Goal: Find specific page/section: Find specific page/section

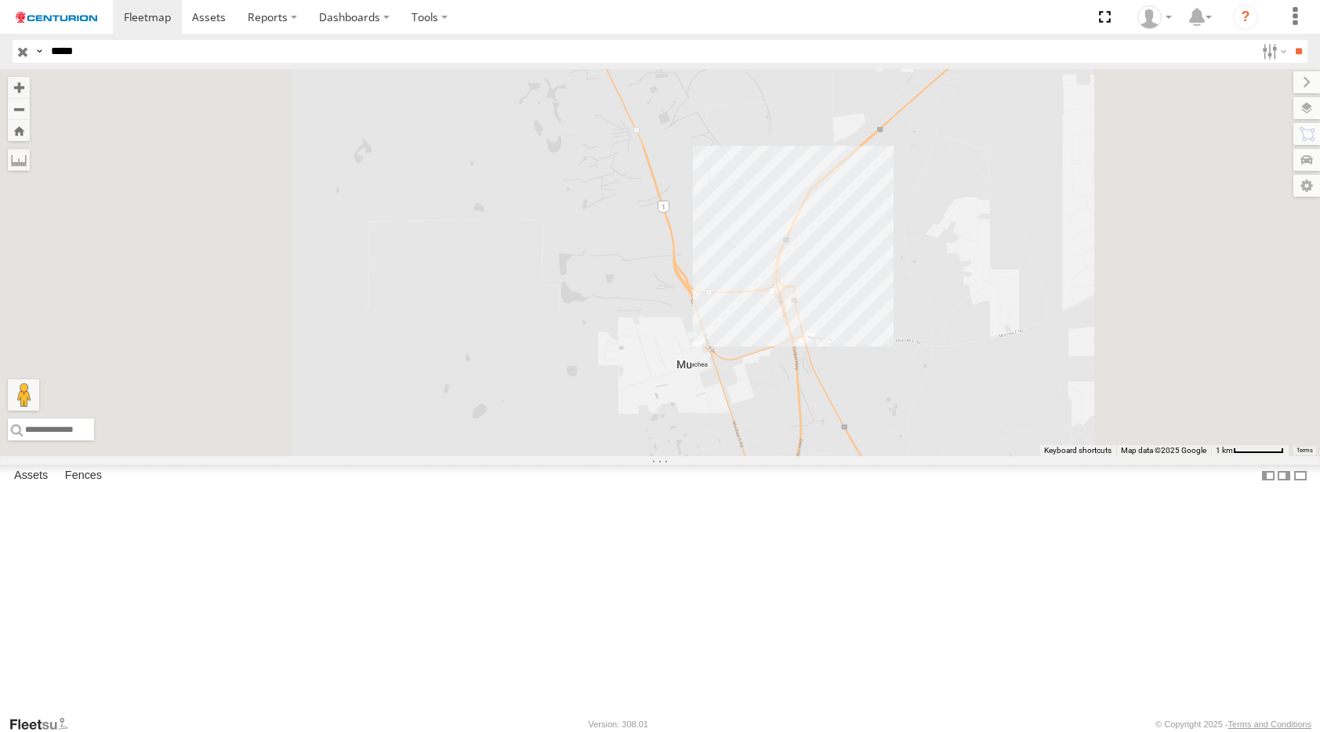
select select "**********"
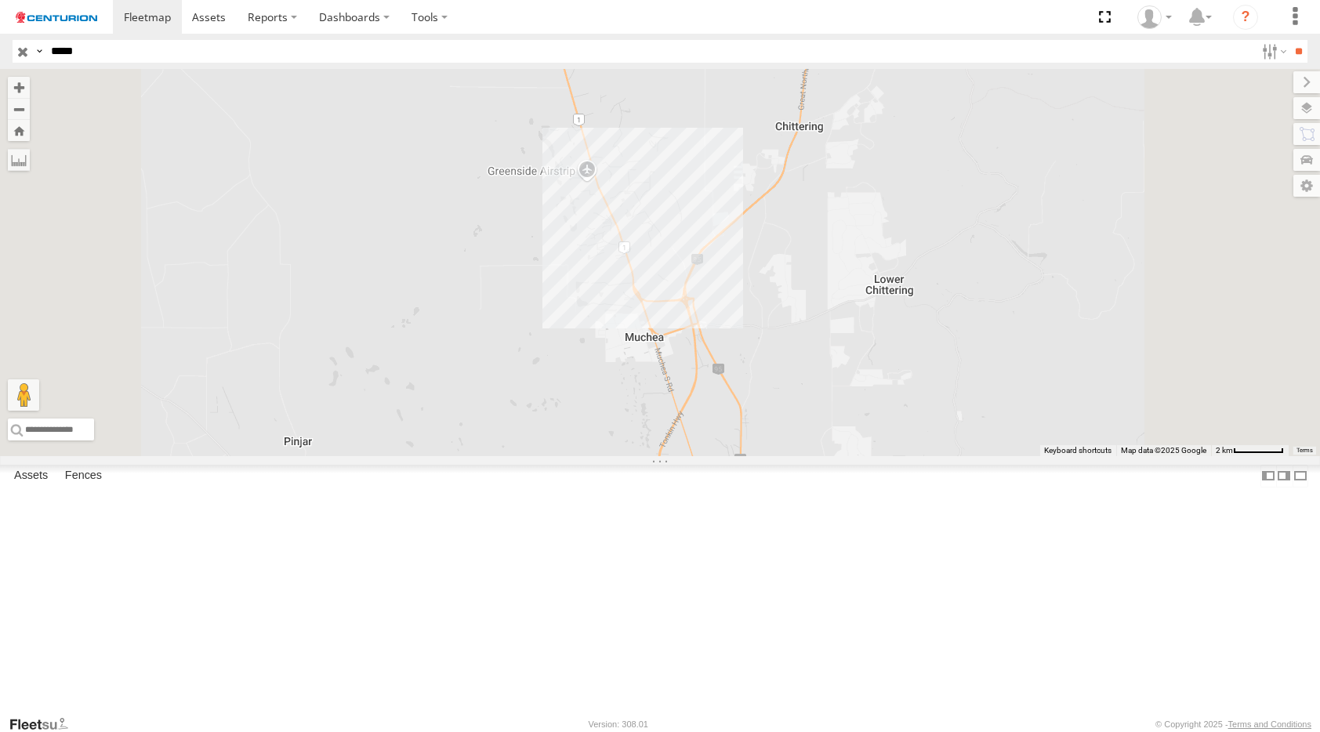
click at [178, 56] on input "*****" at bounding box center [650, 51] width 1211 height 23
click at [1290, 40] on input "**" at bounding box center [1299, 51] width 18 height 23
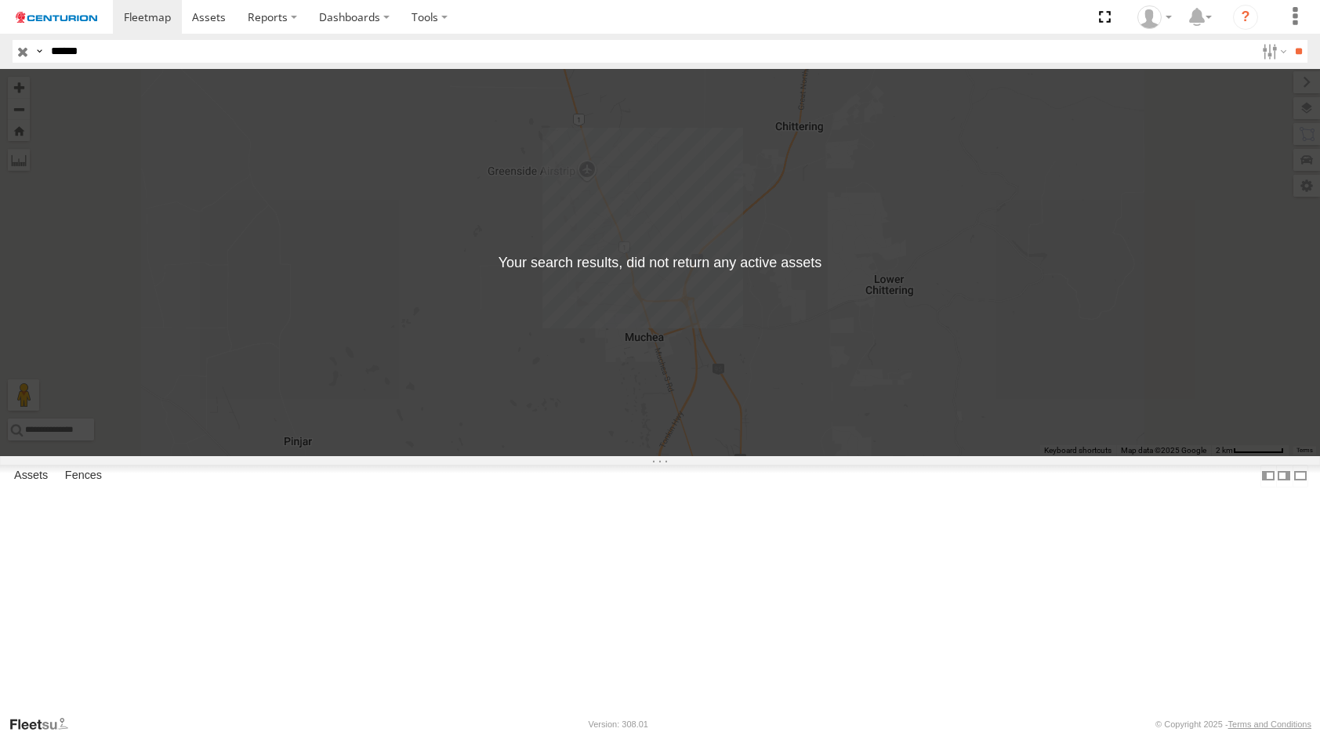
click at [178, 56] on input "******" at bounding box center [650, 51] width 1211 height 23
type input "*****"
click at [1290, 40] on input "**" at bounding box center [1299, 51] width 18 height 23
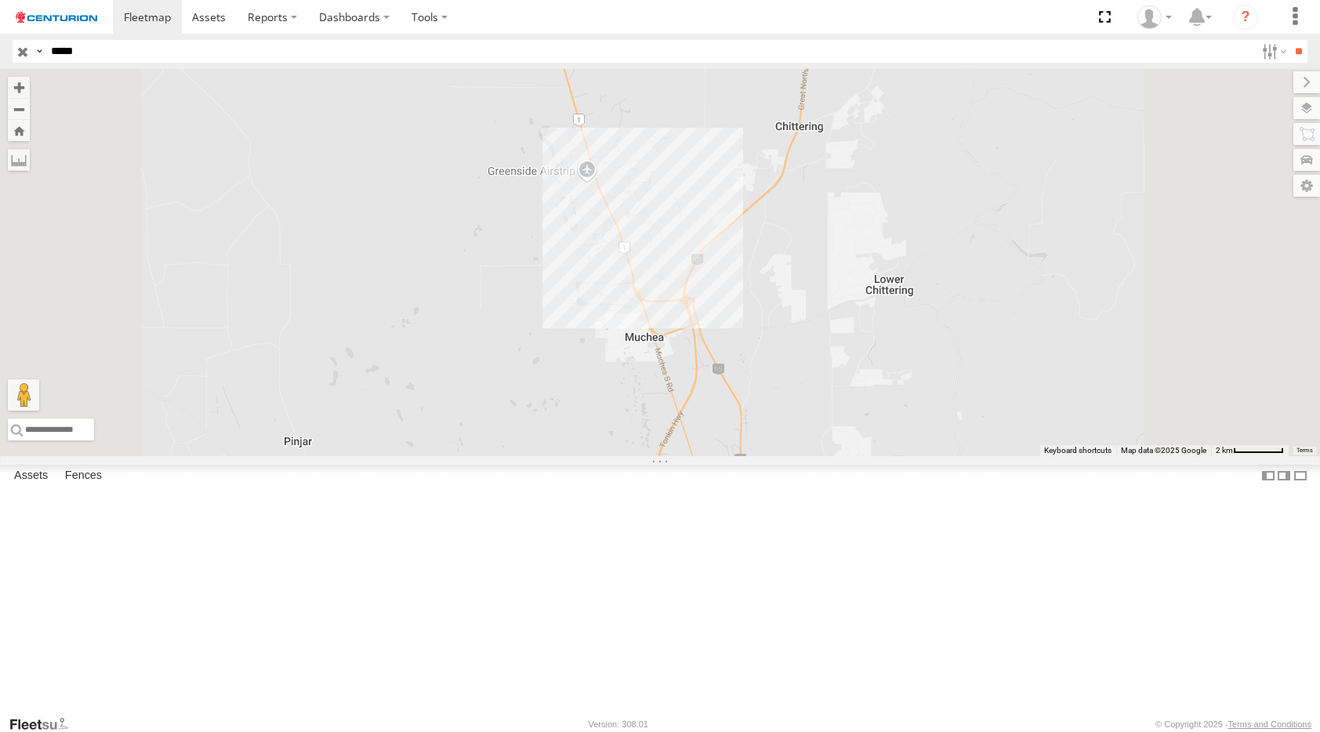
click at [0, 0] on span at bounding box center [0, 0] width 0 height 0
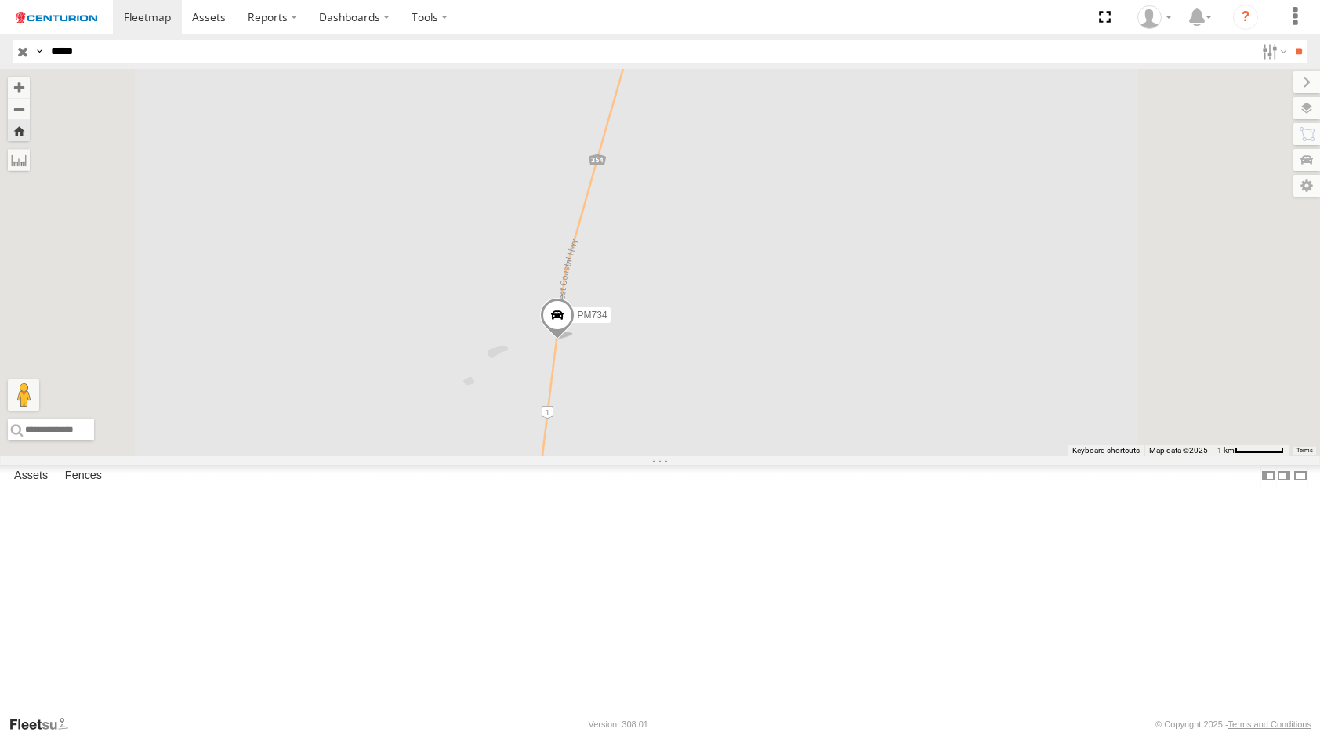
click at [575, 340] on span at bounding box center [557, 319] width 35 height 42
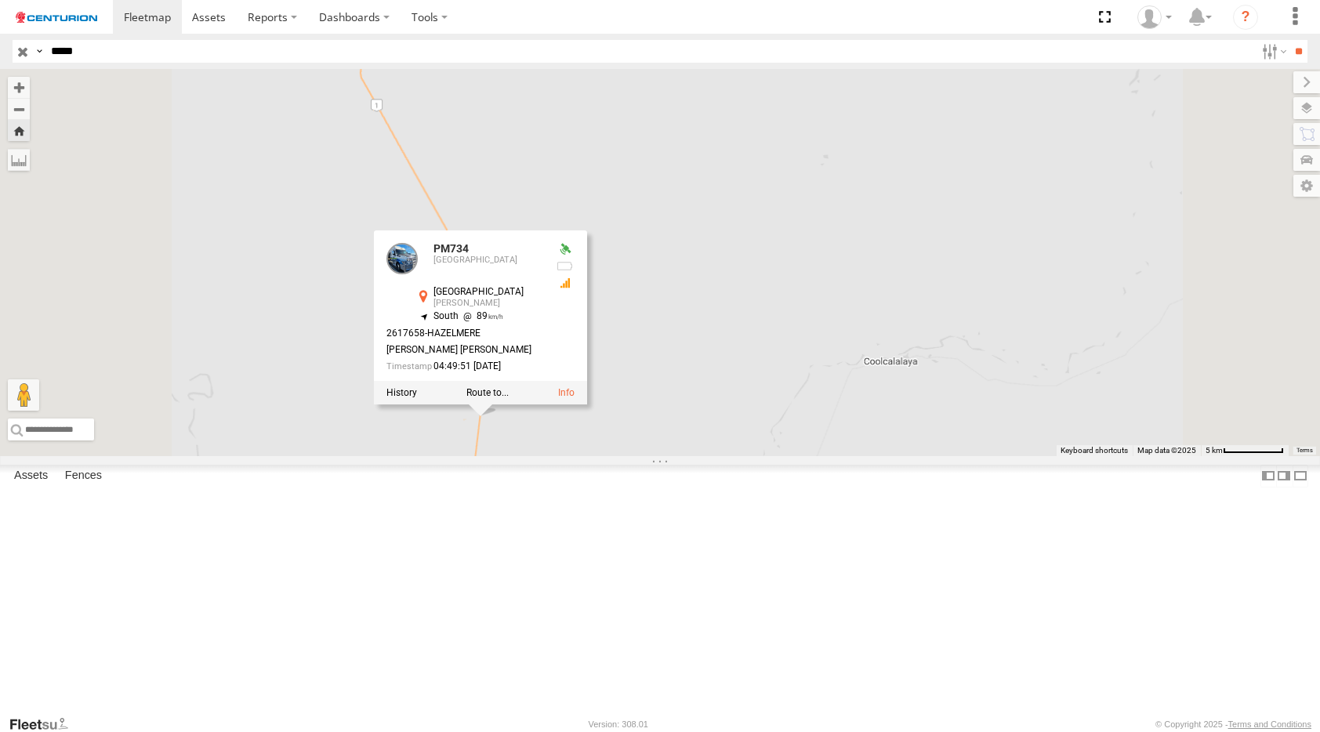
drag, startPoint x: 605, startPoint y: 616, endPoint x: 832, endPoint y: 306, distance: 384.9
click at [831, 294] on div "PM734 PM734 [GEOGRAPHIC_DATA] -27.56781 , 114.70183 South 89 2617658-[PERSON_NA…" at bounding box center [660, 262] width 1320 height 387
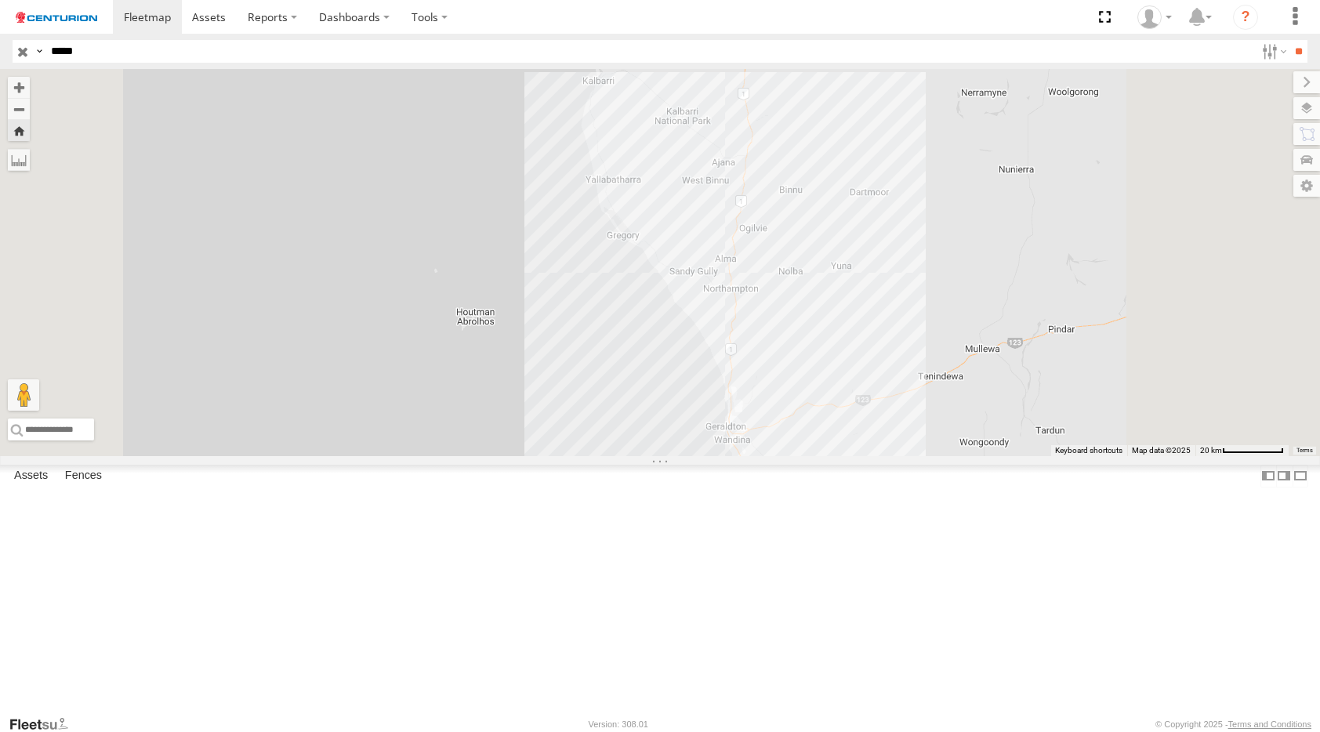
drag, startPoint x: 784, startPoint y: 419, endPoint x: 758, endPoint y: 427, distance: 27.0
click at [760, 427] on div "PM734 PM734 [GEOGRAPHIC_DATA] -27.56781 , 114.70183 South 89 2617658-[PERSON_NA…" at bounding box center [660, 262] width 1320 height 387
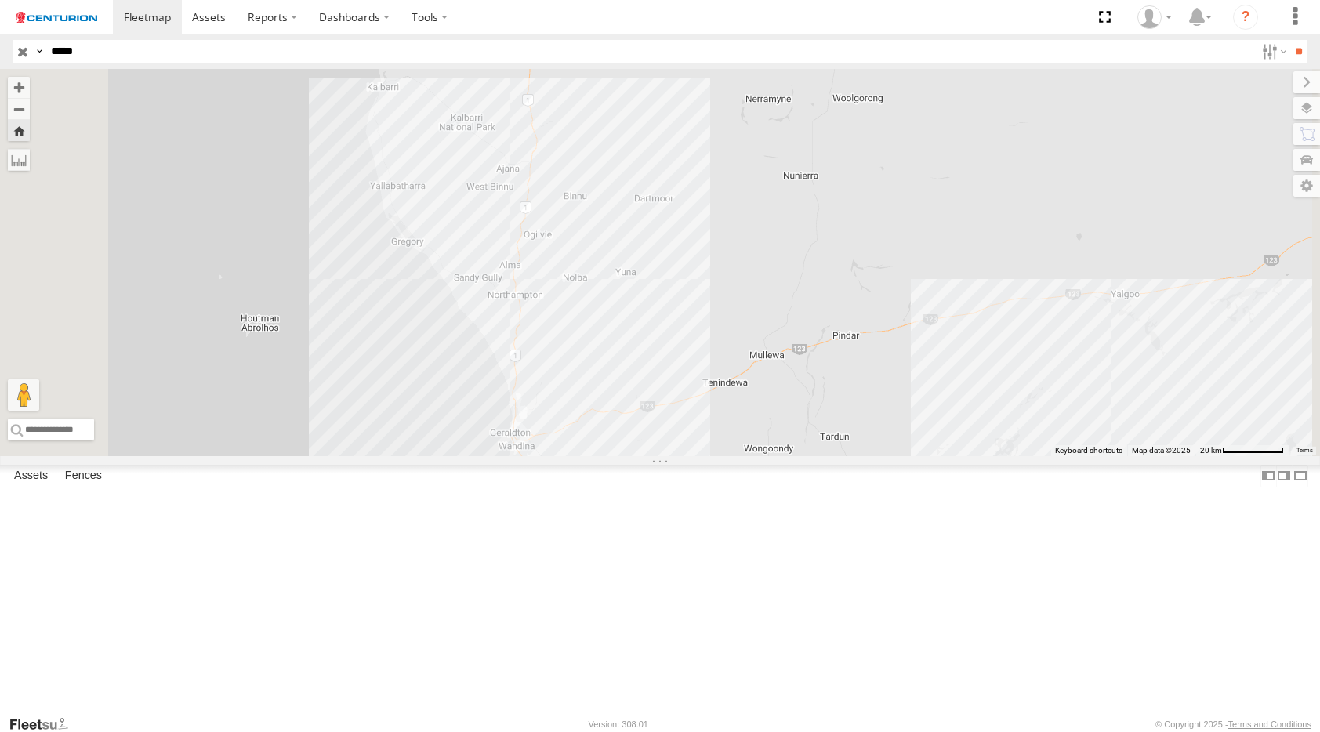
drag, startPoint x: 750, startPoint y: 359, endPoint x: 735, endPoint y: 320, distance: 41.7
click at [735, 320] on div "PM734 PM734 [GEOGRAPHIC_DATA] -27.56781 , 114.70183 South 89 2617658-[PERSON_NA…" at bounding box center [660, 262] width 1320 height 387
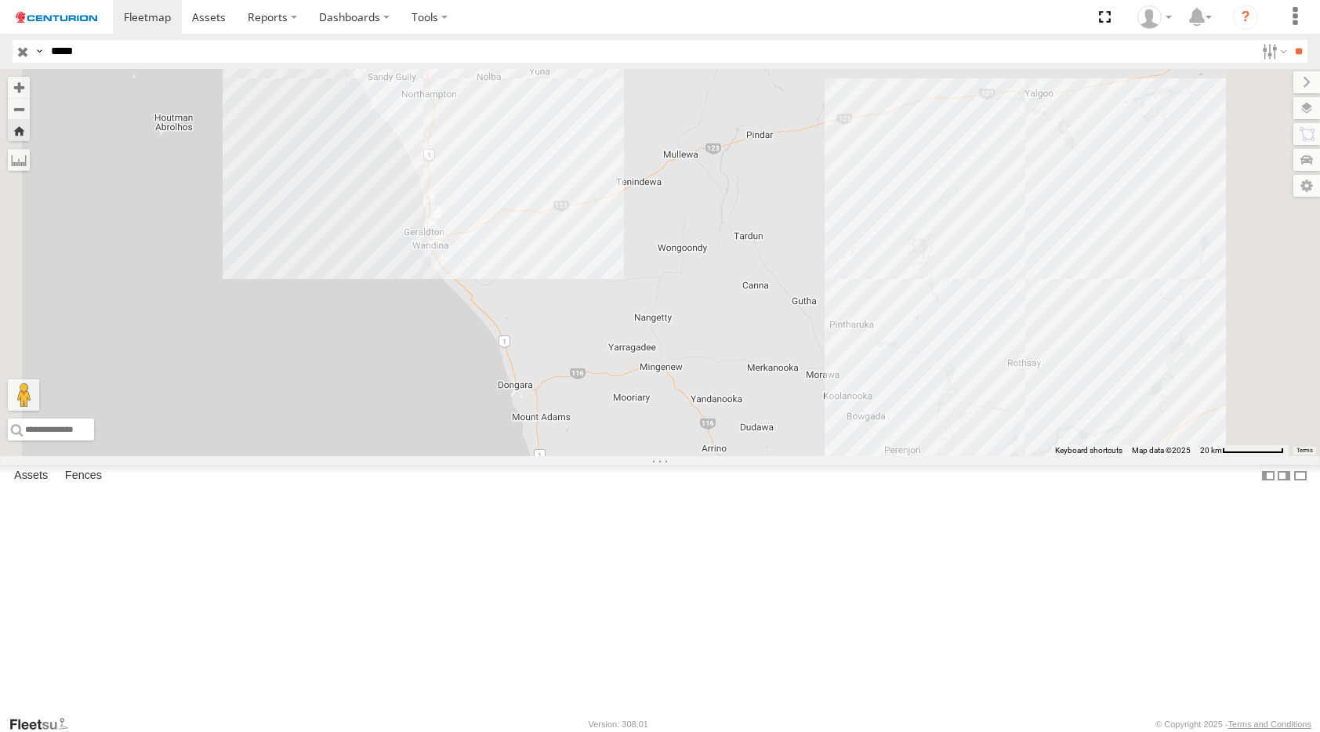
drag, startPoint x: 743, startPoint y: 326, endPoint x: 648, endPoint y: 103, distance: 243.1
click at [648, 103] on div "PM734 PM734 [GEOGRAPHIC_DATA] -27.57236 , 114.7012 South 88 2617658-[PERSON_NAM…" at bounding box center [660, 262] width 1320 height 387
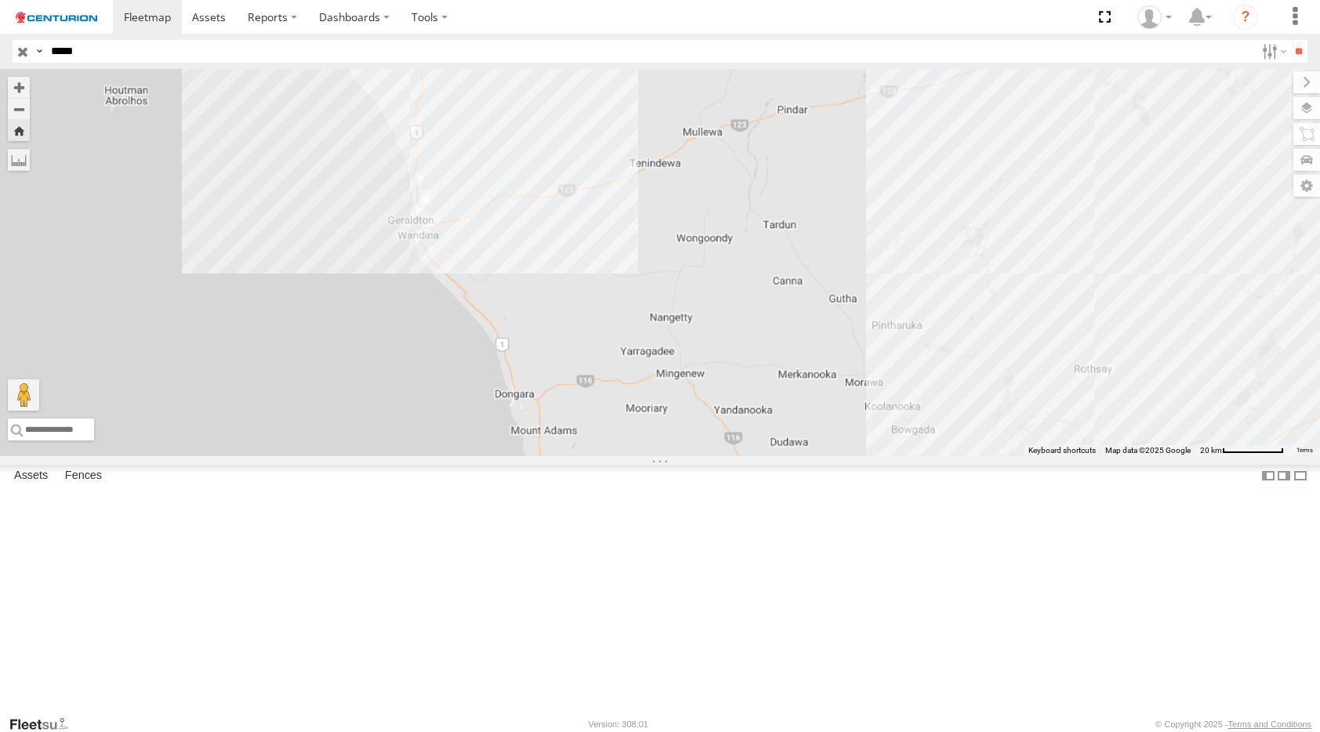
drag, startPoint x: 630, startPoint y: 344, endPoint x: 628, endPoint y: 477, distance: 132.5
click at [641, 456] on div "PM734 PM734 [GEOGRAPHIC_DATA] -27.57236 , 114.7012 South 88 2617658-[PERSON_NAM…" at bounding box center [660, 262] width 1320 height 387
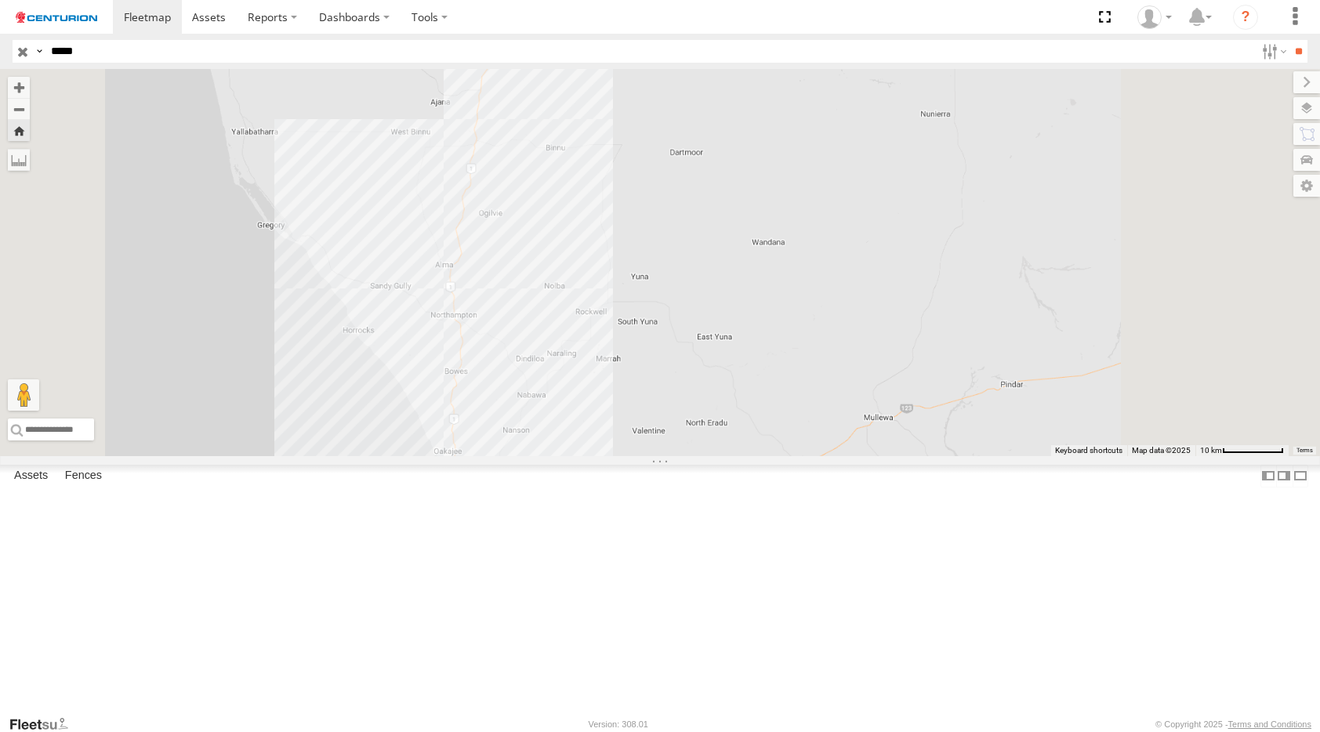
drag, startPoint x: 616, startPoint y: 329, endPoint x: 607, endPoint y: 423, distance: 94.6
click at [607, 423] on div "PM734 PM734 [GEOGRAPHIC_DATA] -27.57236 , 114.7012 South 88 2617658-[PERSON_NAM…" at bounding box center [660, 262] width 1320 height 387
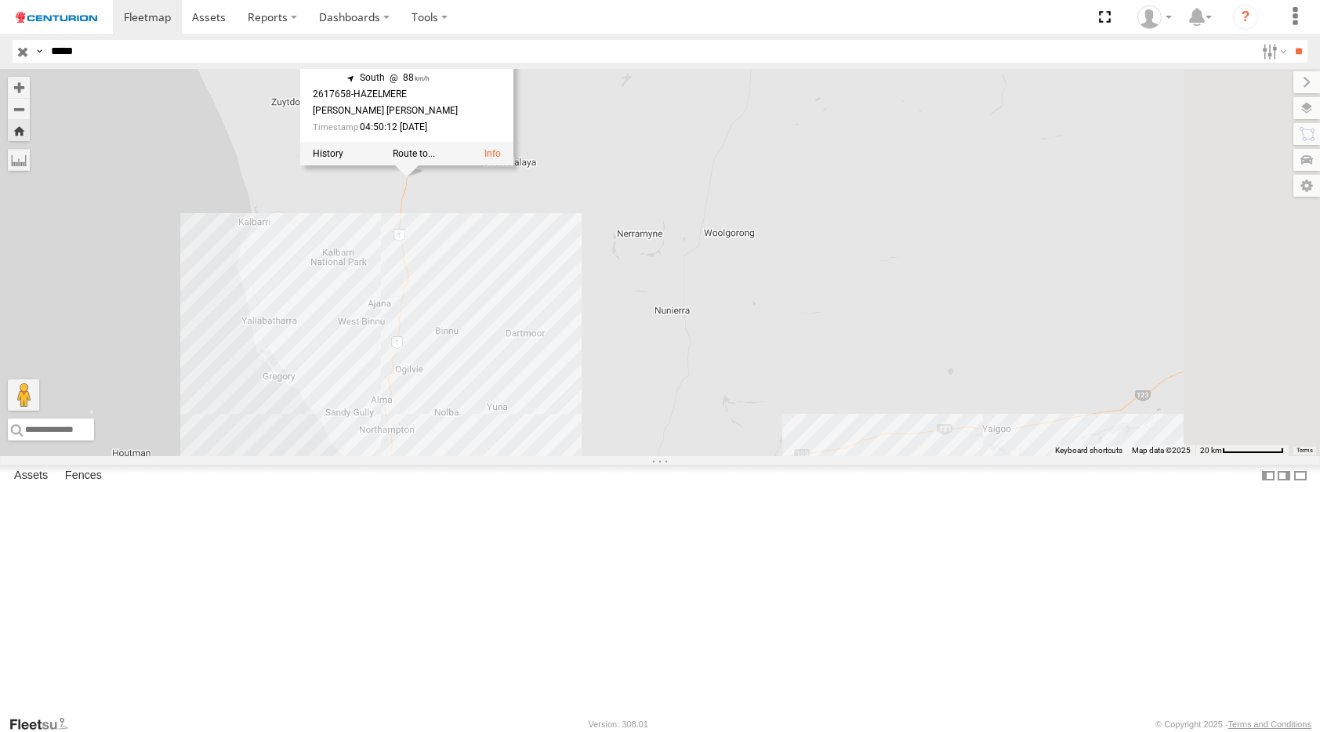
drag, startPoint x: 746, startPoint y: 437, endPoint x: 721, endPoint y: 466, distance: 38.4
click at [721, 456] on div "PM734 PM734 [GEOGRAPHIC_DATA] -27.57236 , 114.7012 South 88 2617658-[PERSON_NAM…" at bounding box center [660, 262] width 1320 height 387
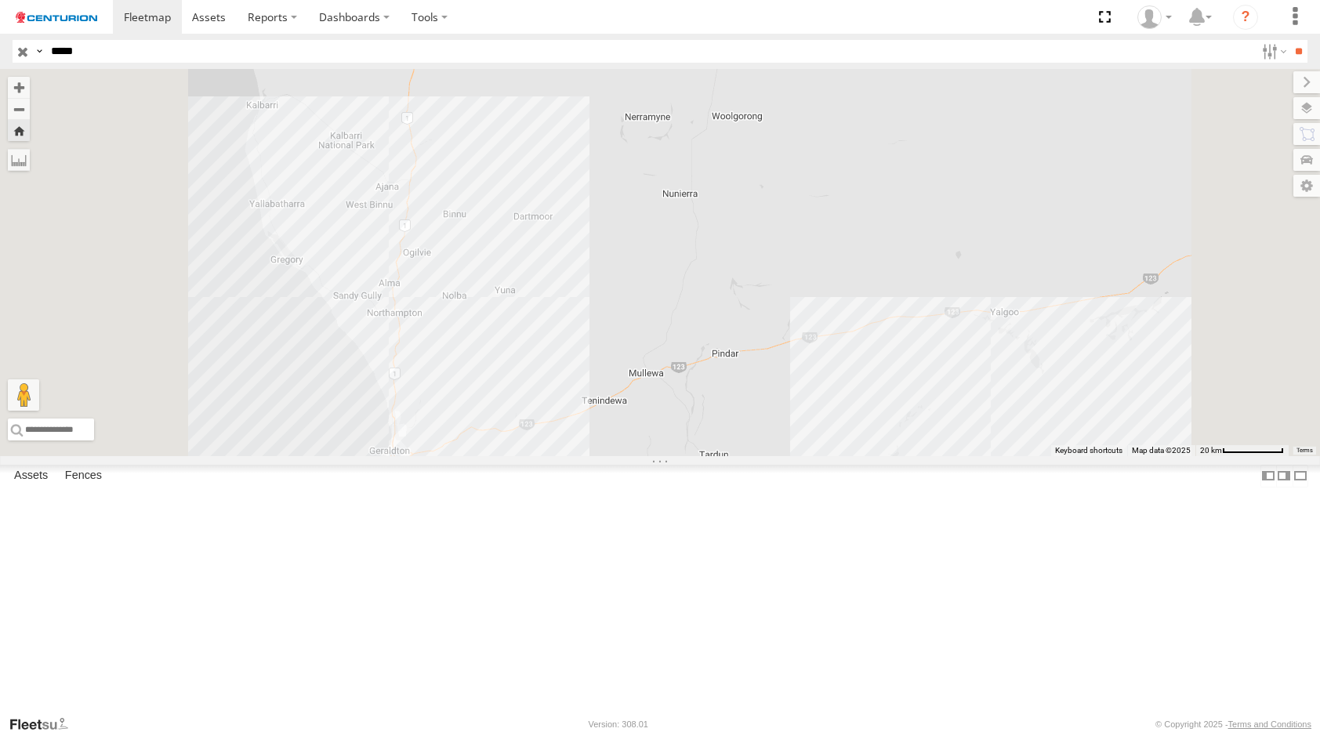
drag, startPoint x: 628, startPoint y: 499, endPoint x: 630, endPoint y: 340, distance: 158.4
click at [630, 340] on div "PM734 PM734 [GEOGRAPHIC_DATA] -27.57236 , 114.7012 South 88 2617658-[PERSON_NAM…" at bounding box center [660, 262] width 1320 height 387
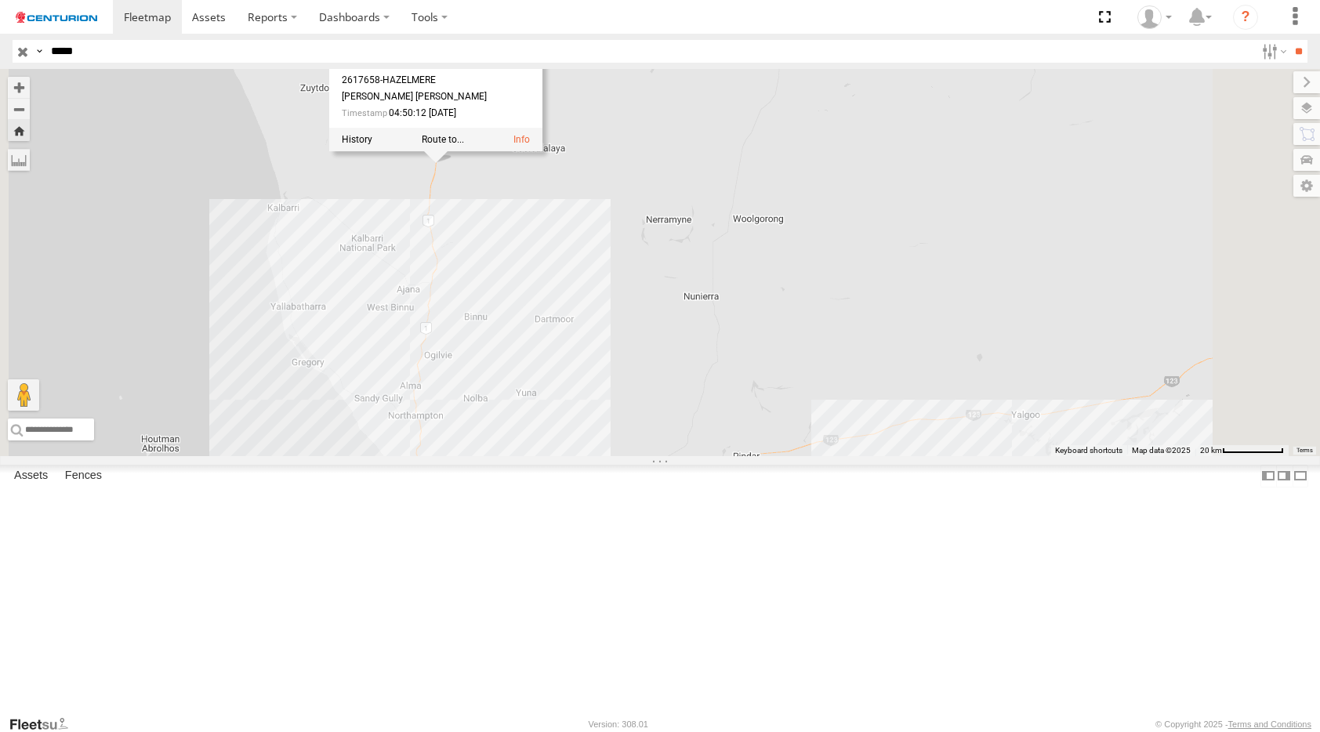
drag, startPoint x: 615, startPoint y: 347, endPoint x: 641, endPoint y: 428, distance: 85.0
click at [636, 445] on div "PM734 PM734 [GEOGRAPHIC_DATA] -27.57236 , 114.7012 South 88 2617658-[PERSON_NAM…" at bounding box center [660, 262] width 1320 height 387
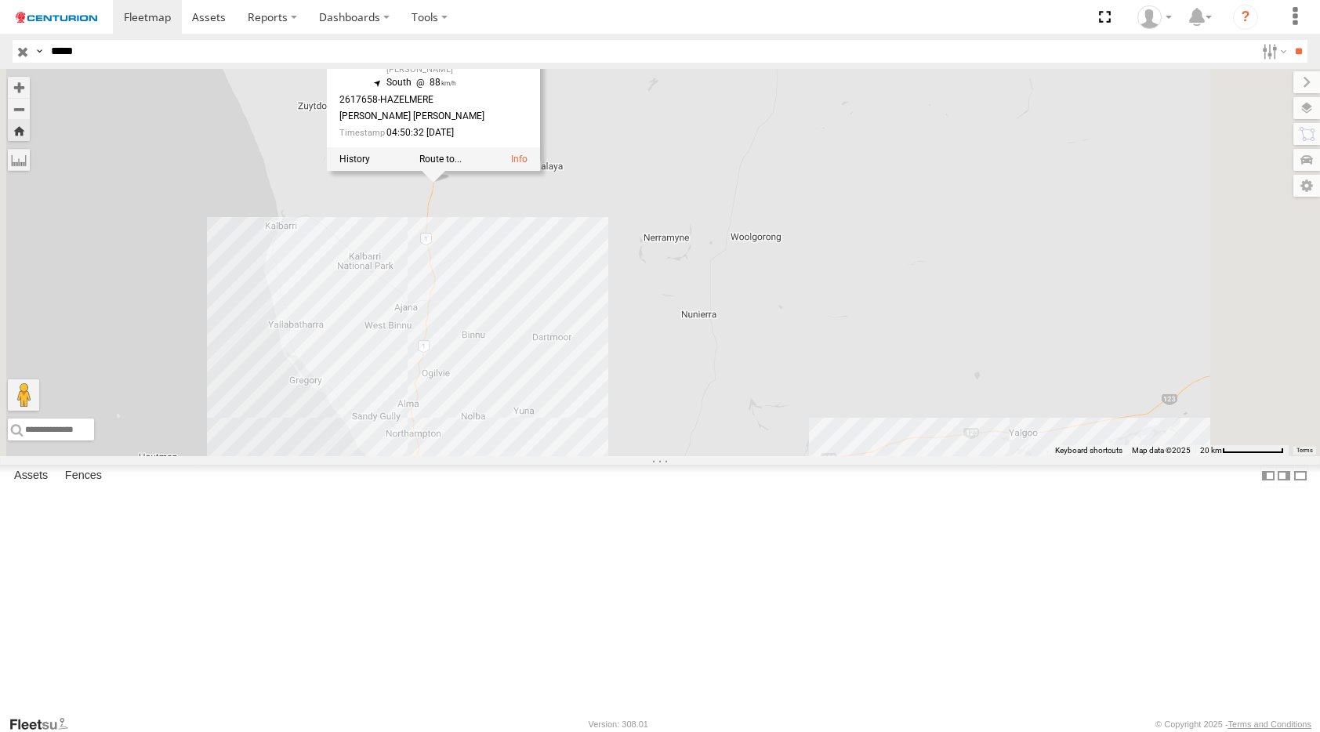
click at [678, 410] on div "PM734 PM734 [GEOGRAPHIC_DATA] -27.5769 , 114.70056 South 88 2617658-[PERSON_NAM…" at bounding box center [660, 262] width 1320 height 387
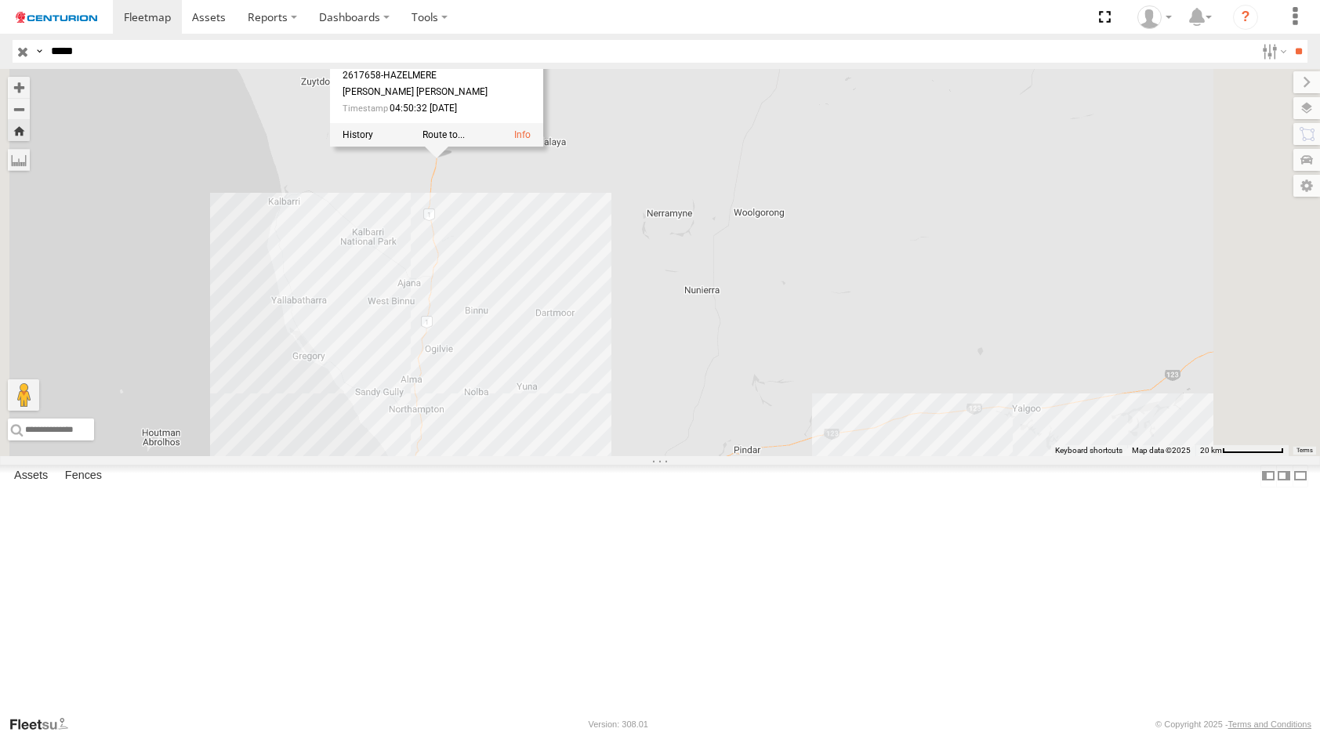
drag, startPoint x: 637, startPoint y: 587, endPoint x: 642, endPoint y: 555, distance: 31.7
click at [642, 456] on div "PM734 PM734 [GEOGRAPHIC_DATA] -27.5769 , 114.70056 South 88 2617658-[PERSON_NAM…" at bounding box center [660, 262] width 1320 height 387
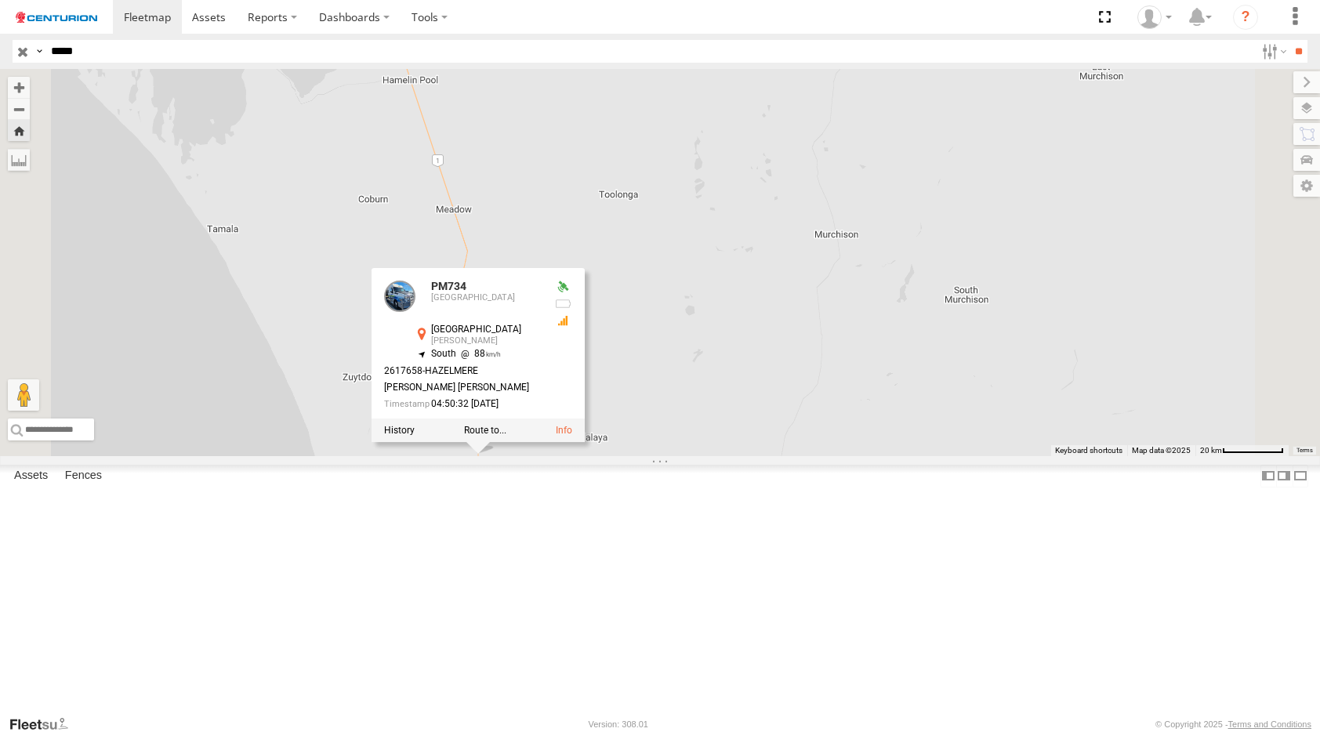
drag, startPoint x: 684, startPoint y: 442, endPoint x: 725, endPoint y: 739, distance: 299.3
click at [725, 732] on html at bounding box center [660, 366] width 1320 height 732
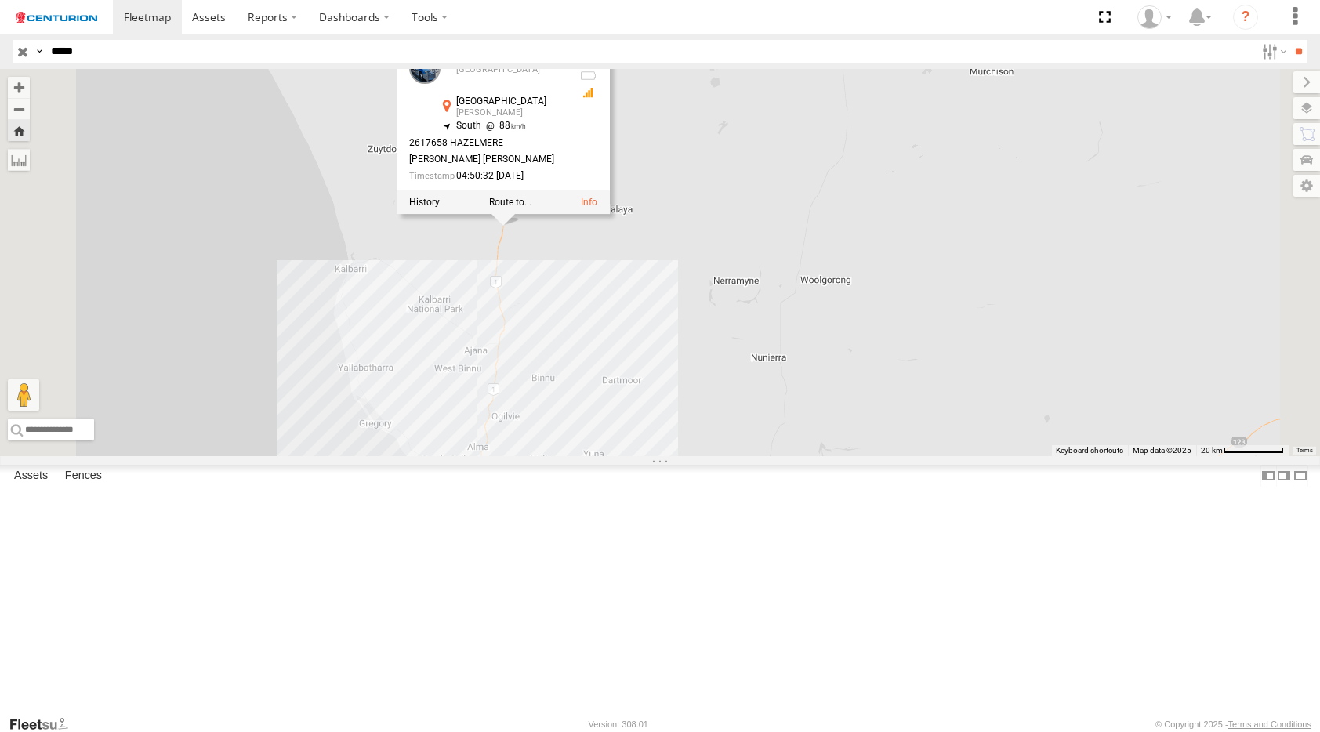
drag, startPoint x: 594, startPoint y: 161, endPoint x: 607, endPoint y: -80, distance: 241.0
click at [607, 0] on html at bounding box center [660, 366] width 1320 height 732
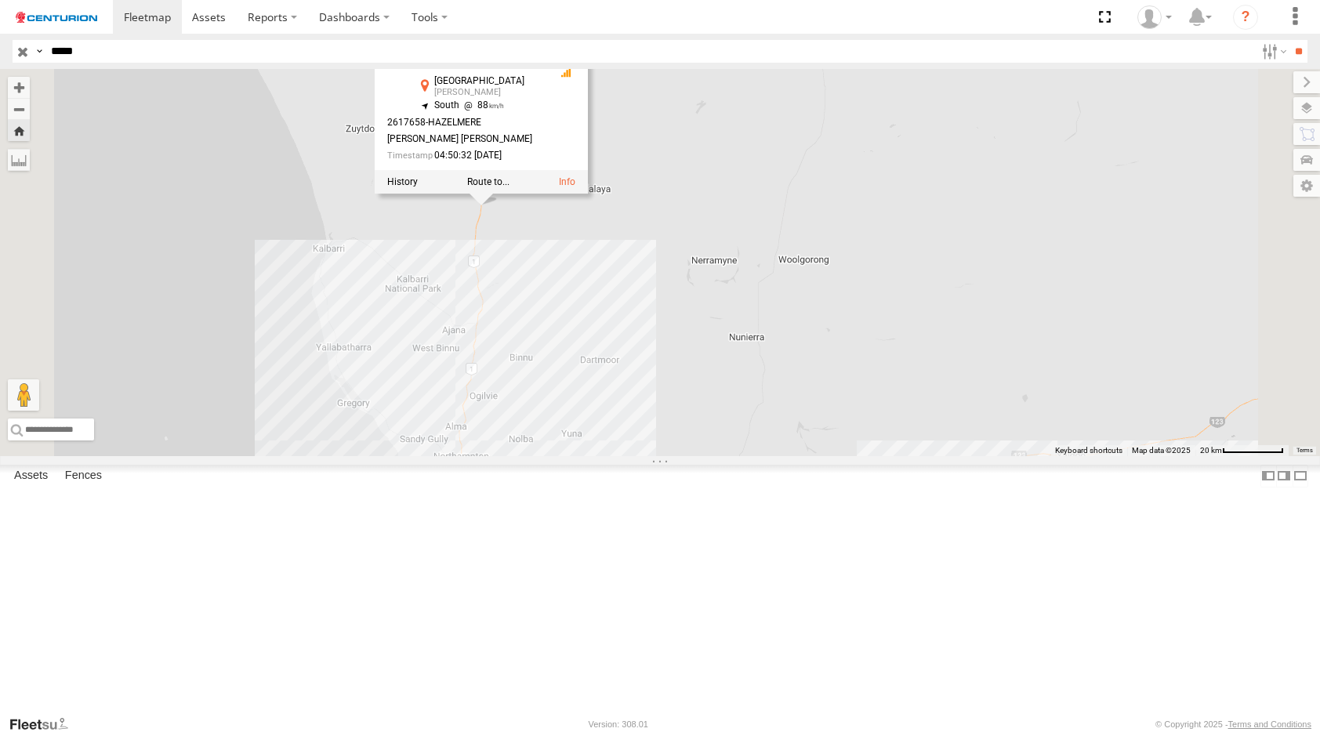
drag, startPoint x: 652, startPoint y: 450, endPoint x: 548, endPoint y: 38, distance: 424.7
click at [548, 38] on body at bounding box center [660, 366] width 1320 height 732
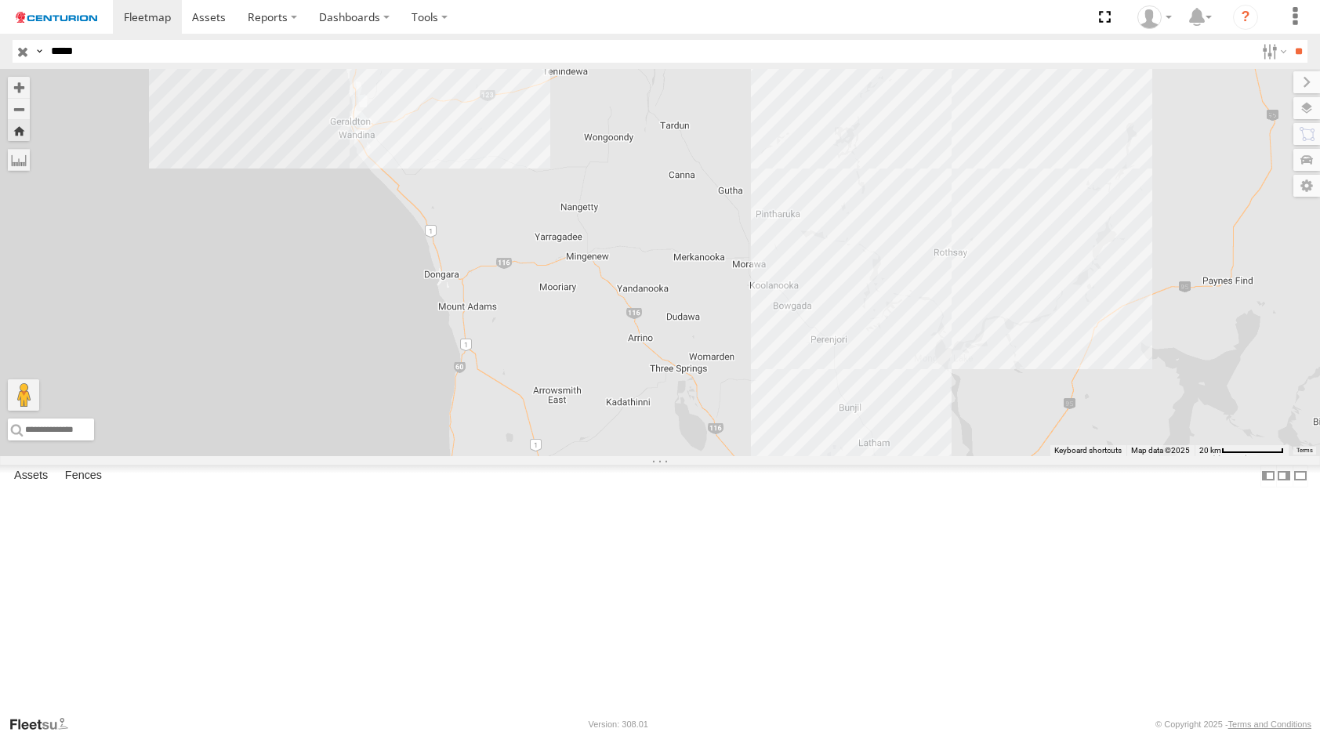
drag, startPoint x: 516, startPoint y: 264, endPoint x: 583, endPoint y: 338, distance: 99.9
click at [579, 358] on div "PM734 PM734 [GEOGRAPHIC_DATA] -27.5769 , 114.70056 South 88 2617658-[PERSON_NAM…" at bounding box center [660, 262] width 1320 height 387
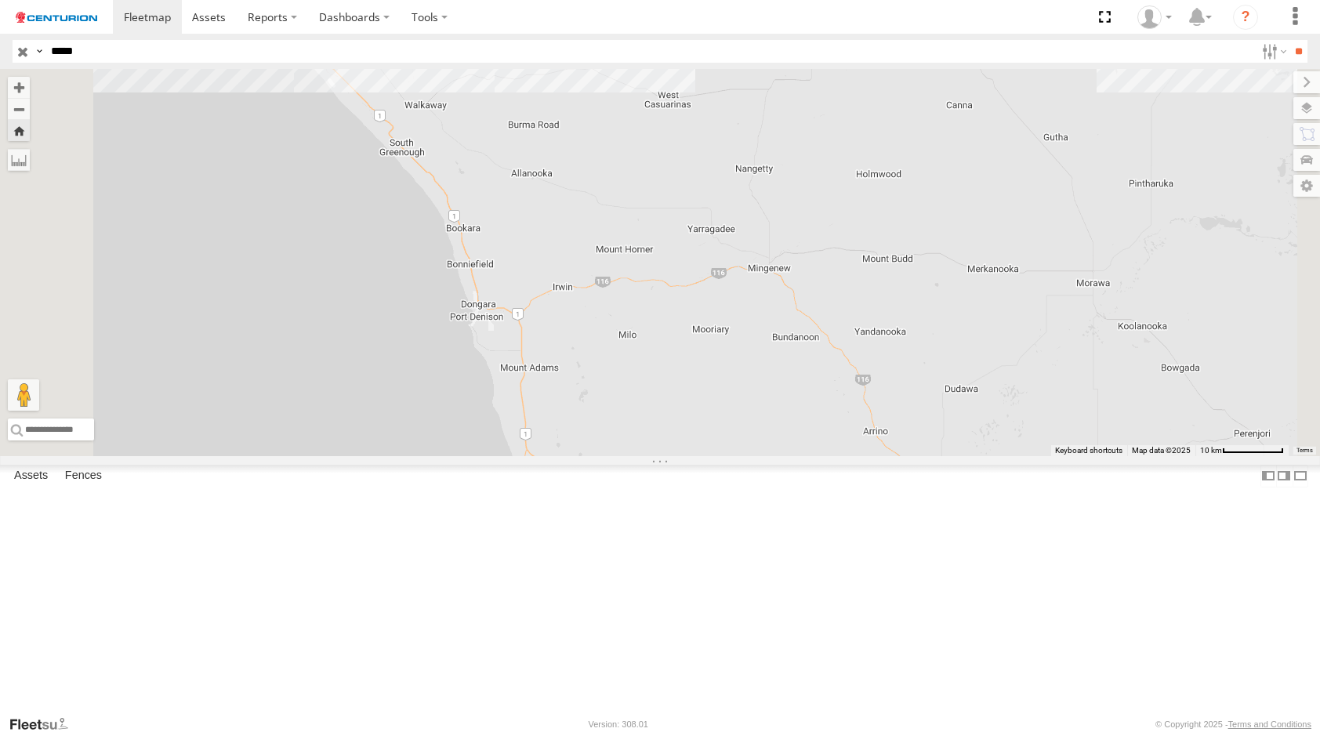
drag, startPoint x: 637, startPoint y: 556, endPoint x: 590, endPoint y: 379, distance: 183.1
click at [590, 379] on div "PM734 PM734 [GEOGRAPHIC_DATA] -27.5769 , 114.70056 South 88 2617658-[PERSON_NAM…" at bounding box center [660, 262] width 1320 height 387
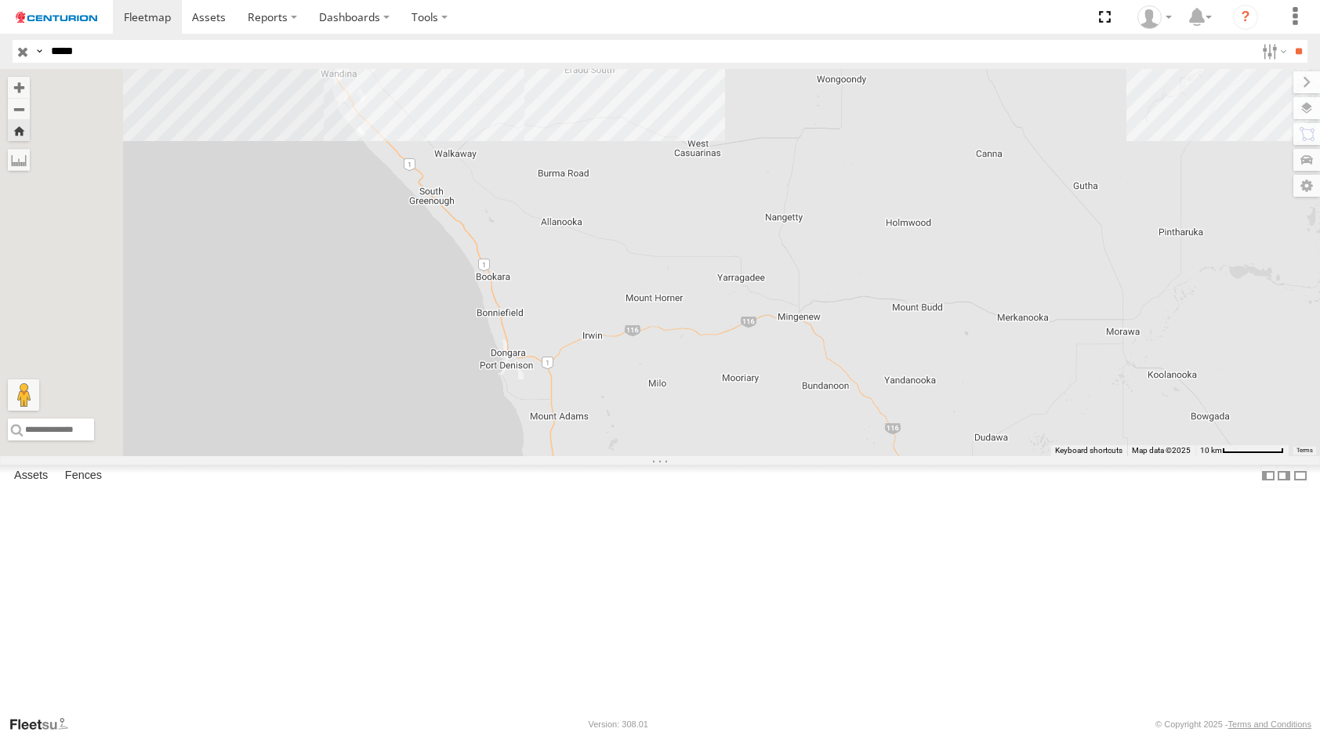
drag, startPoint x: 727, startPoint y: 463, endPoint x: 770, endPoint y: 588, distance: 132.7
click at [770, 456] on div "PM734 PM734 [GEOGRAPHIC_DATA] -27.5769 , 114.70056 South 88 2617658-[PERSON_NAM…" at bounding box center [660, 262] width 1320 height 387
